Goal: Entertainment & Leisure: Consume media (video, audio)

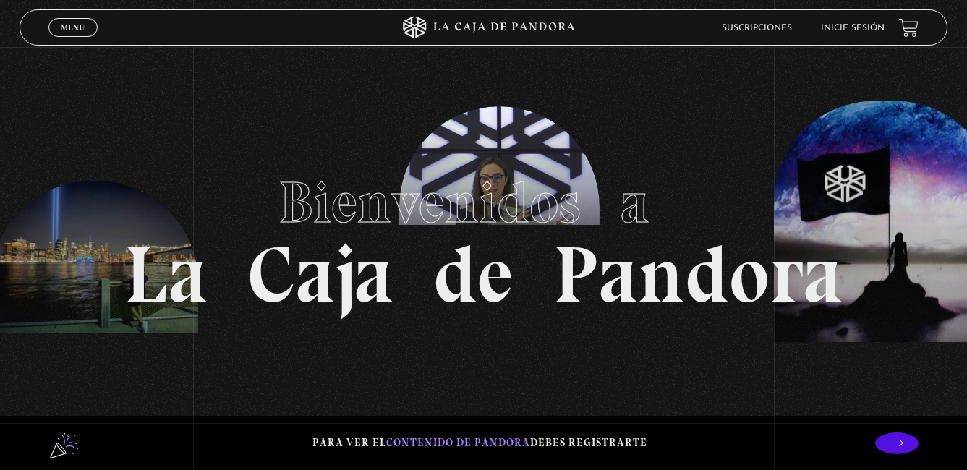
click at [686, 13] on header "Menu Cerrar Suscripciones Inicie sesión" at bounding box center [484, 27] width 929 height 36
click at [875, 25] on link "Inicie sesión" at bounding box center [853, 28] width 64 height 9
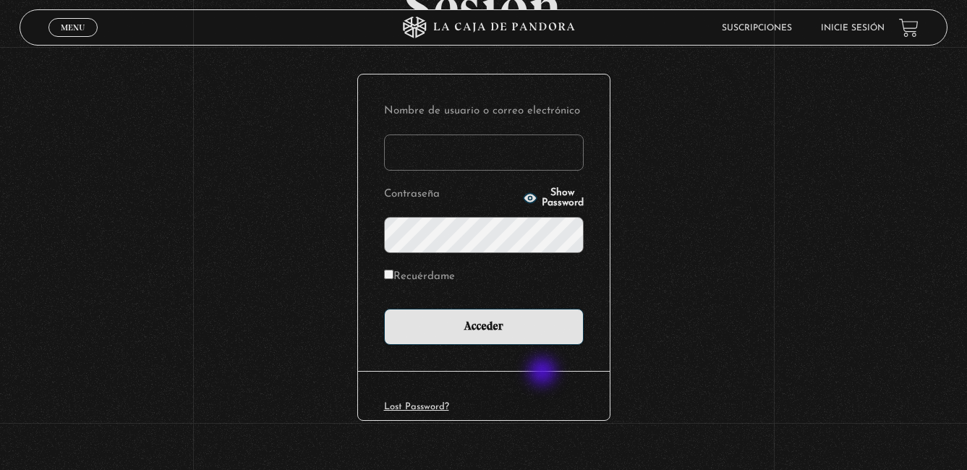
scroll to position [145, 0]
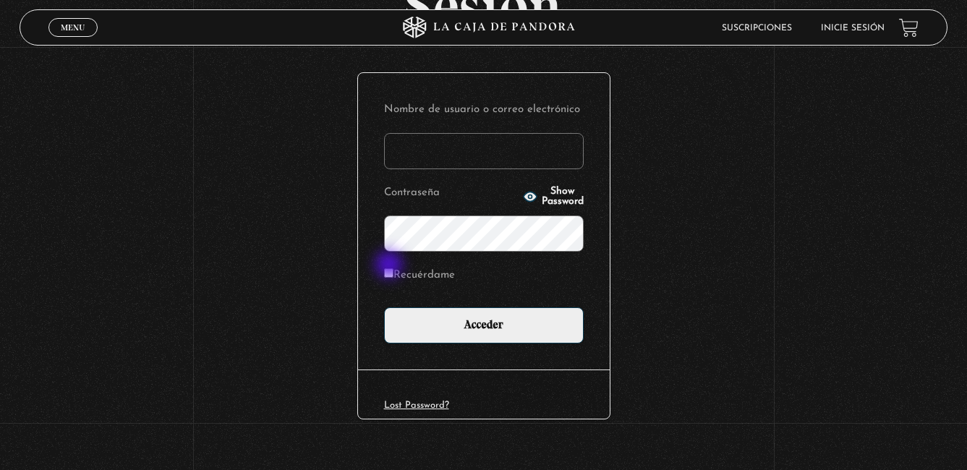
type input "samantha.borbon@gmail.com"
click at [393, 280] on label "Recuérdame" at bounding box center [419, 276] width 71 height 22
click at [393, 278] on input "Recuérdame" at bounding box center [388, 272] width 9 height 9
checkbox input "true"
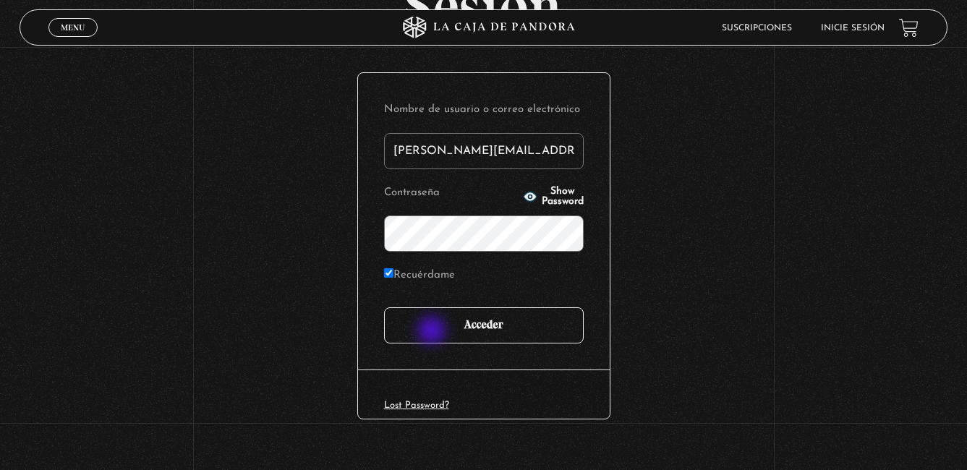
click at [433, 332] on input "Acceder" at bounding box center [484, 325] width 200 height 36
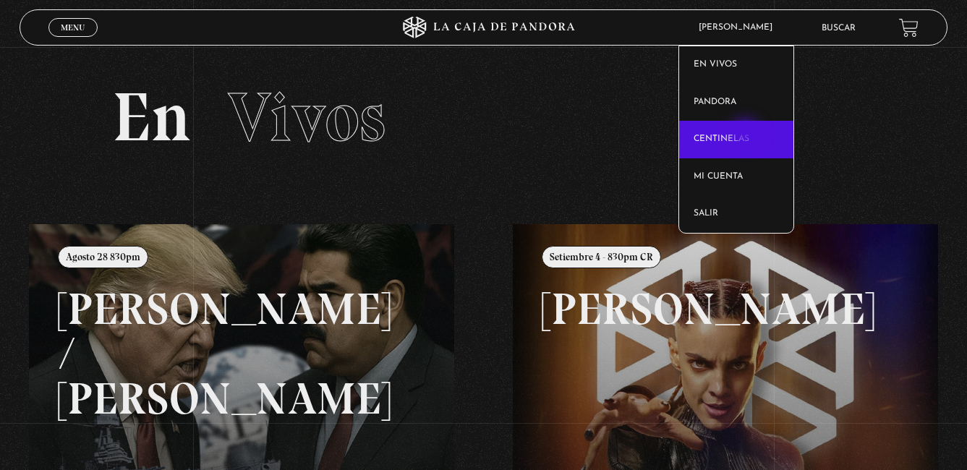
click at [747, 136] on link "Centinelas" at bounding box center [736, 140] width 114 height 38
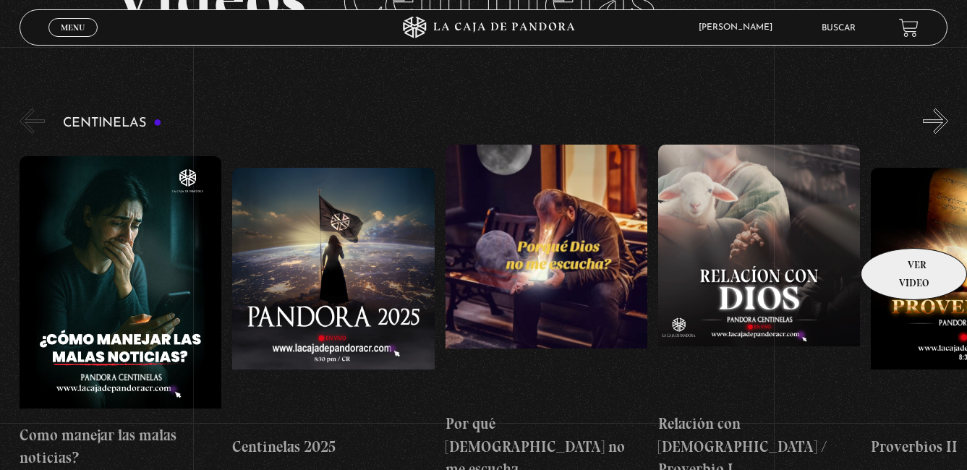
scroll to position [145, 0]
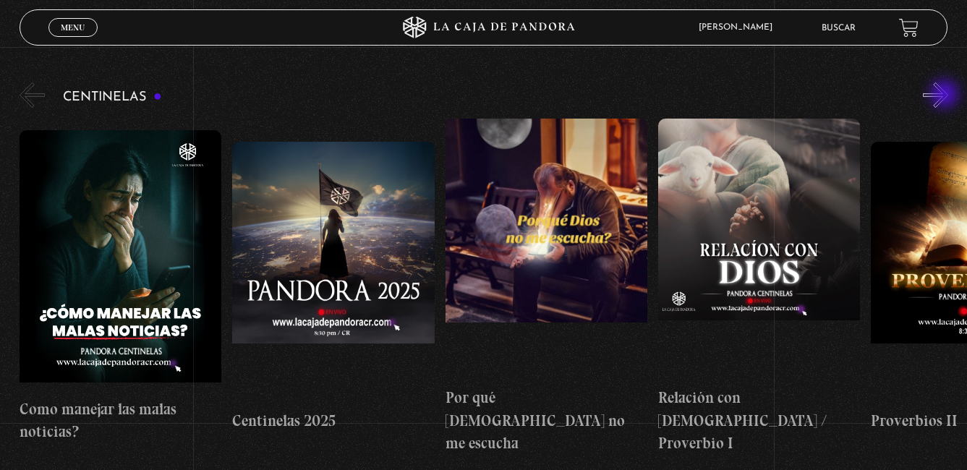
click at [946, 95] on button "»" at bounding box center [935, 94] width 25 height 25
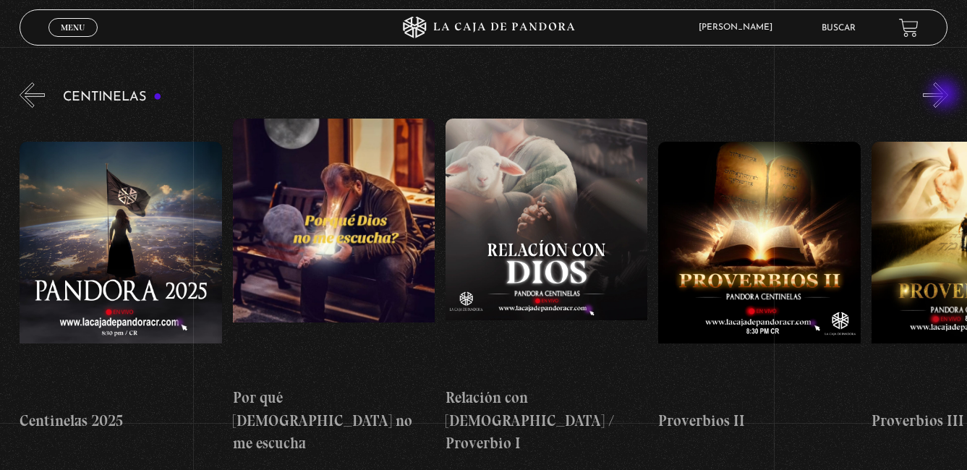
click at [946, 95] on button "»" at bounding box center [935, 94] width 25 height 25
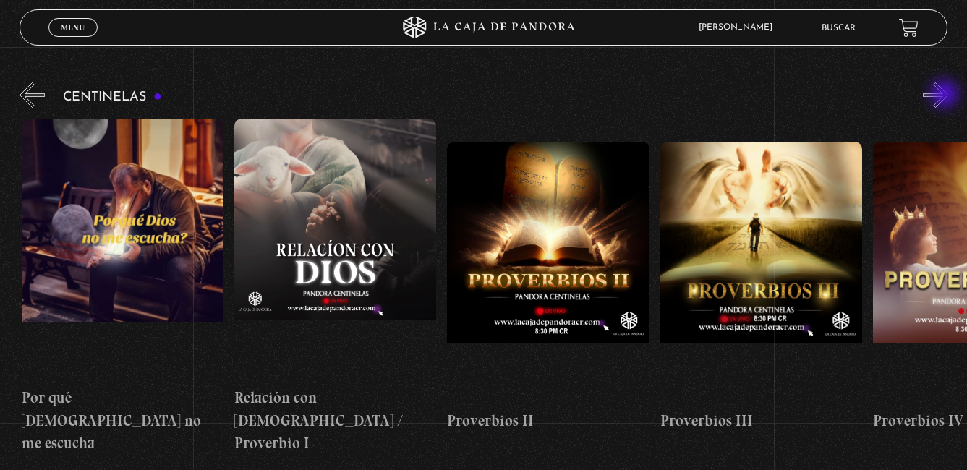
click at [946, 95] on button "»" at bounding box center [935, 94] width 25 height 25
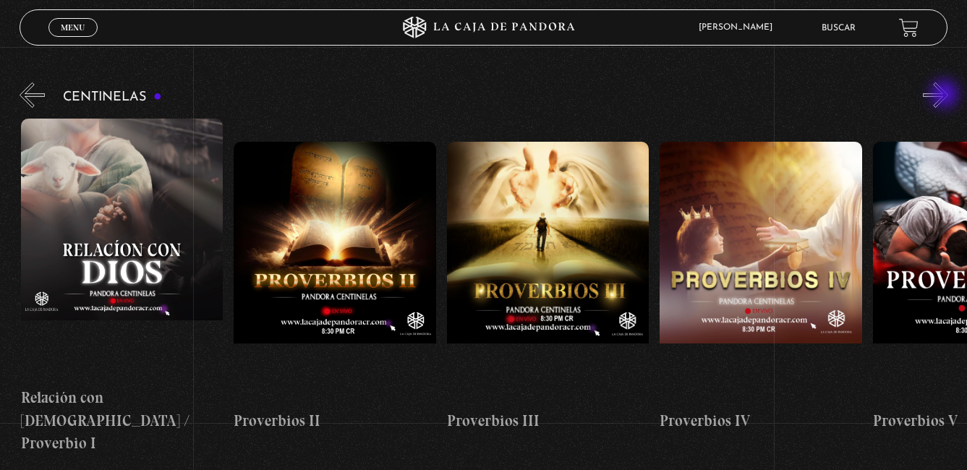
click at [946, 95] on button "»" at bounding box center [935, 94] width 25 height 25
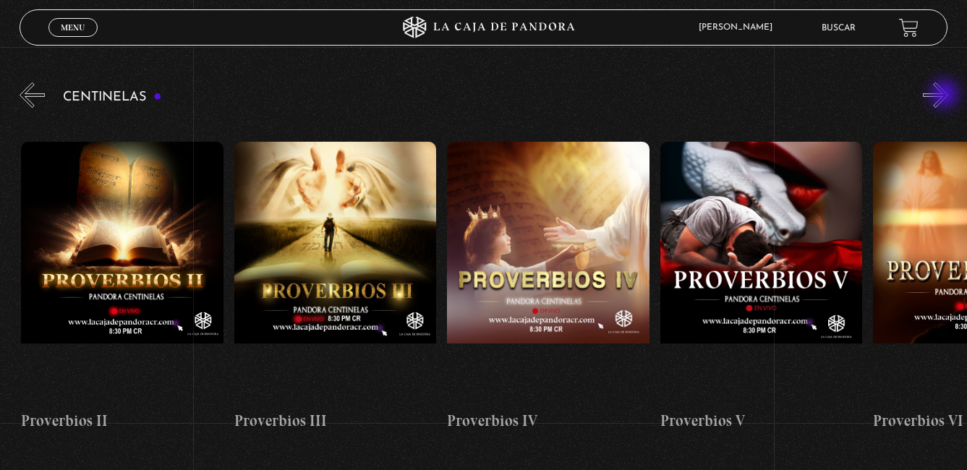
click at [946, 95] on button "»" at bounding box center [935, 94] width 25 height 25
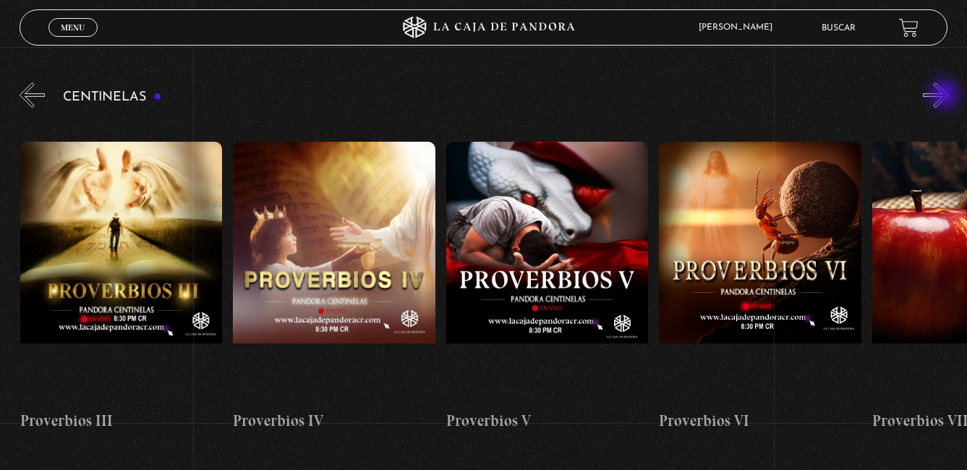
click at [946, 95] on button "»" at bounding box center [935, 94] width 25 height 25
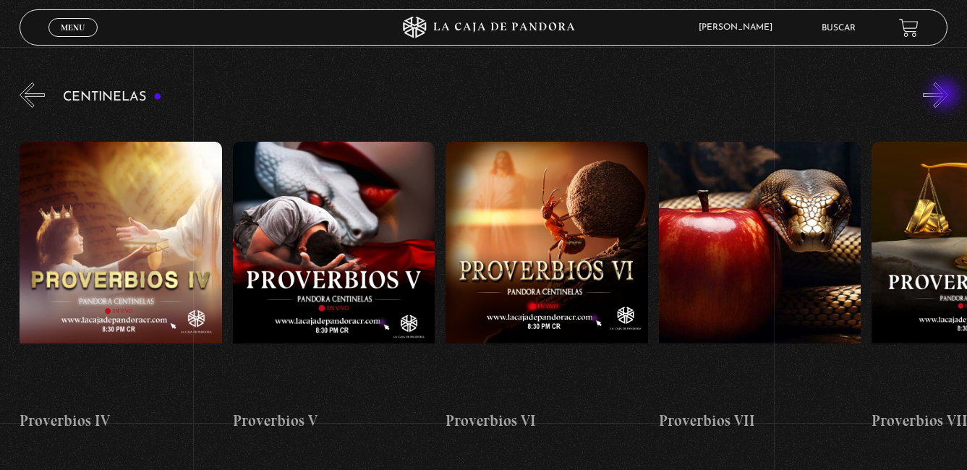
click at [946, 95] on button "»" at bounding box center [935, 94] width 25 height 25
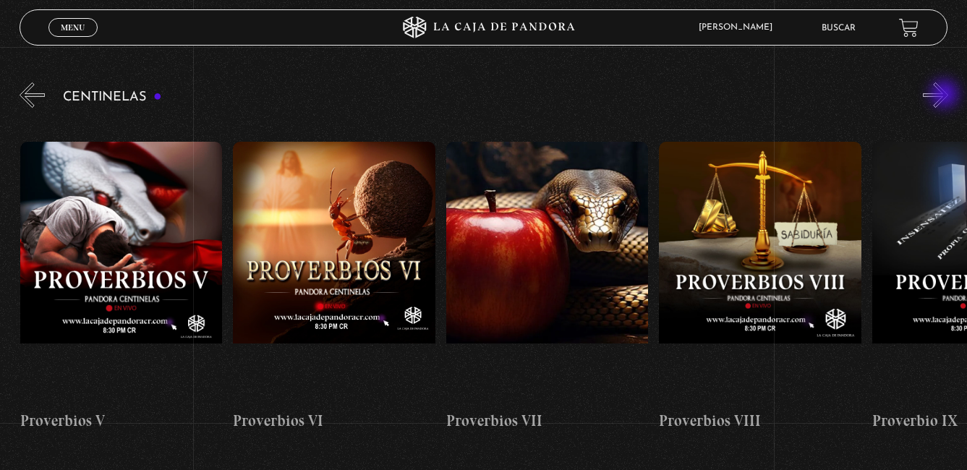
click at [946, 95] on button "»" at bounding box center [935, 94] width 25 height 25
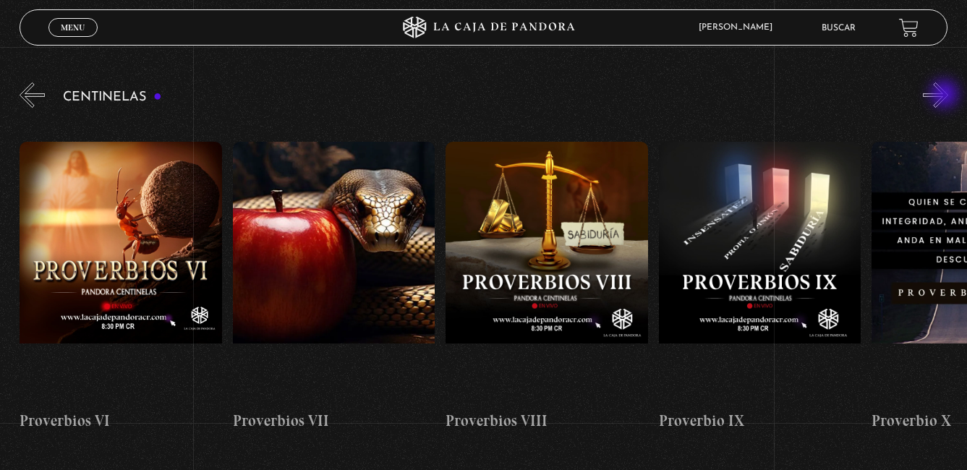
scroll to position [0, 1704]
click at [946, 95] on button "»" at bounding box center [935, 94] width 25 height 25
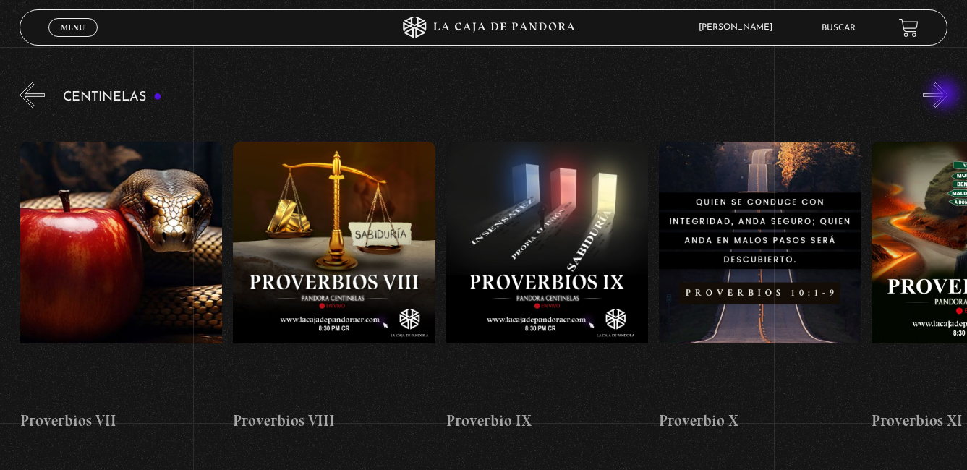
scroll to position [0, 1916]
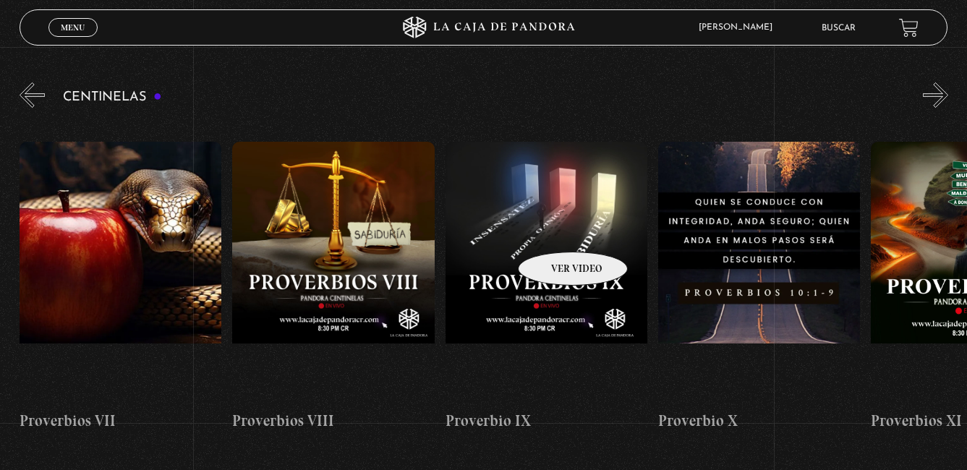
click at [554, 230] on figure at bounding box center [546, 272] width 202 height 260
click at [555, 247] on figure at bounding box center [546, 272] width 202 height 260
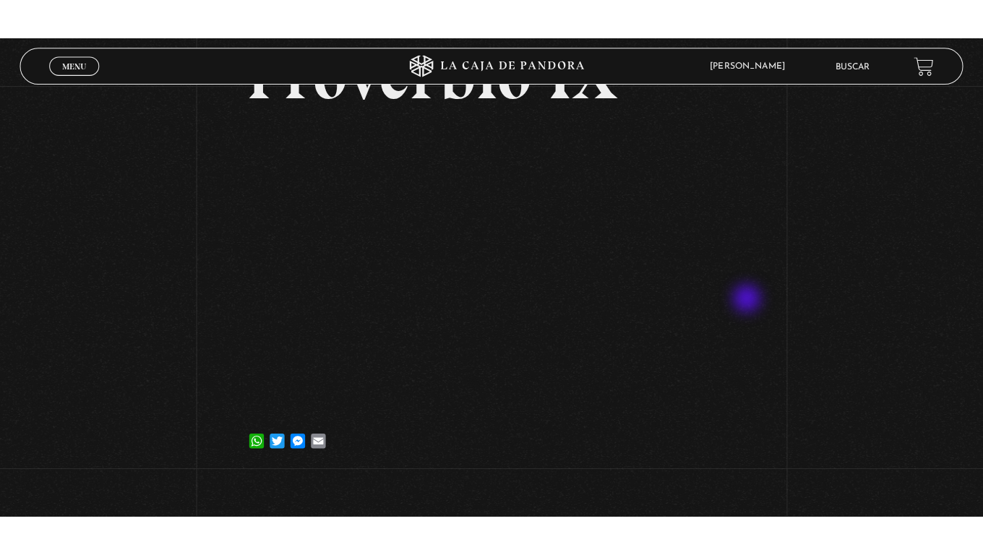
scroll to position [145, 0]
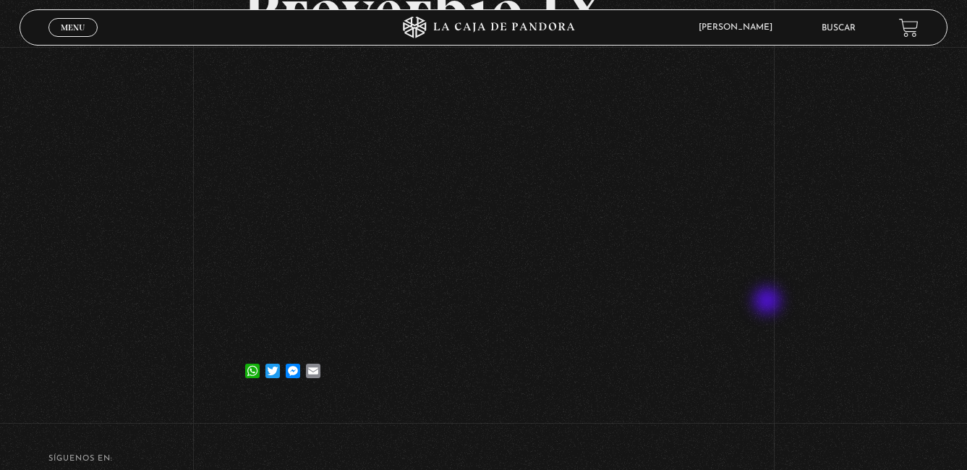
click at [905, 166] on div "Volver 18 junio, 2024 Proverbio IX WhatsApp Twitter Messenger Email" at bounding box center [483, 153] width 967 height 502
click at [123, 20] on div "Menu Cerrar" at bounding box center [193, 27] width 290 height 35
